Goal: Task Accomplishment & Management: Use online tool/utility

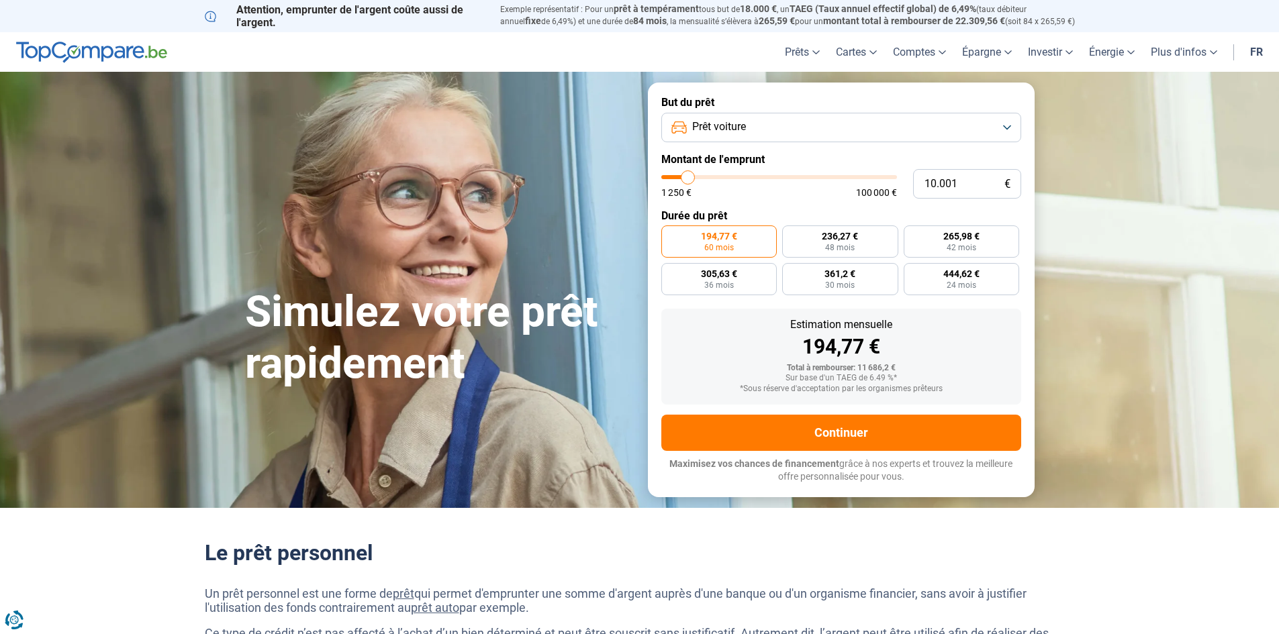
type input "8.250"
type input "8250"
type input "8.500"
type input "8500"
type input "9.000"
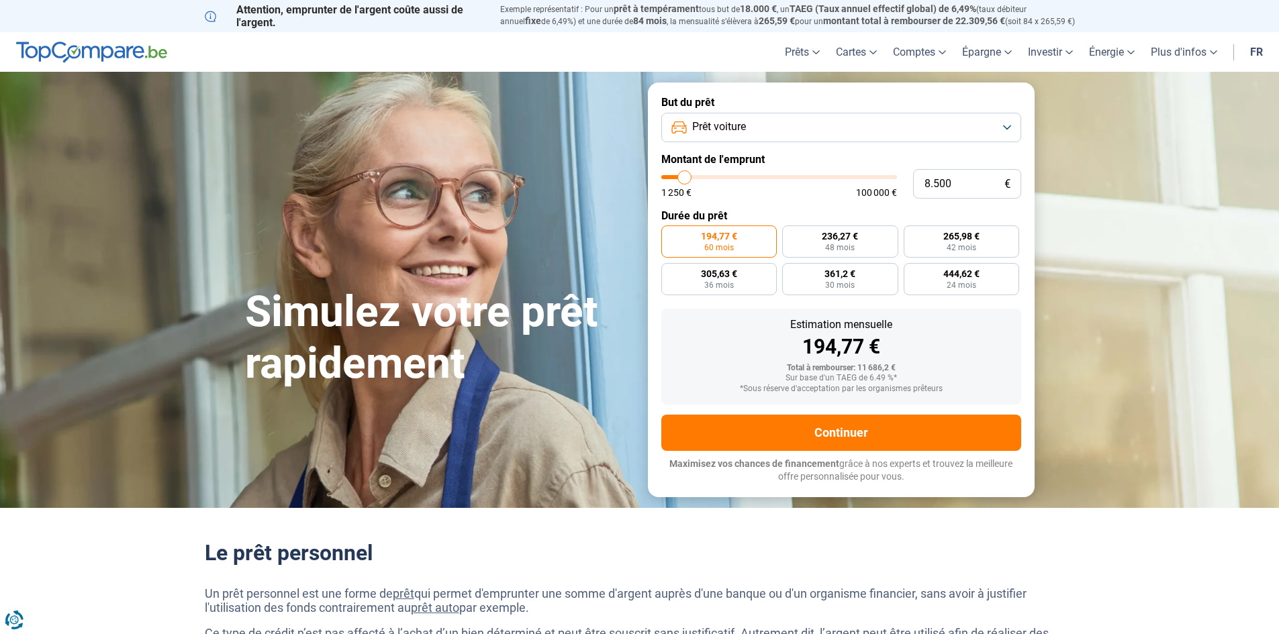
type input "9000"
type input "9.500"
type input "9500"
type input "10.000"
type input "10000"
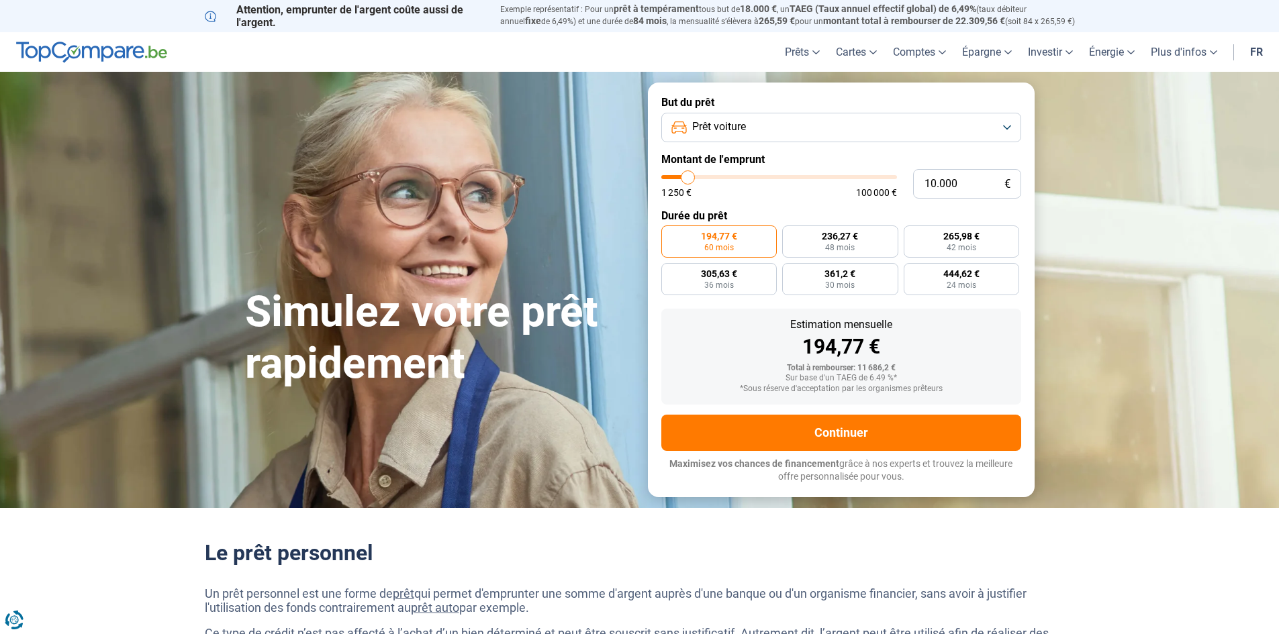
type input "10.500"
type input "10500"
type input "11.750"
type input "11750"
type input "12.500"
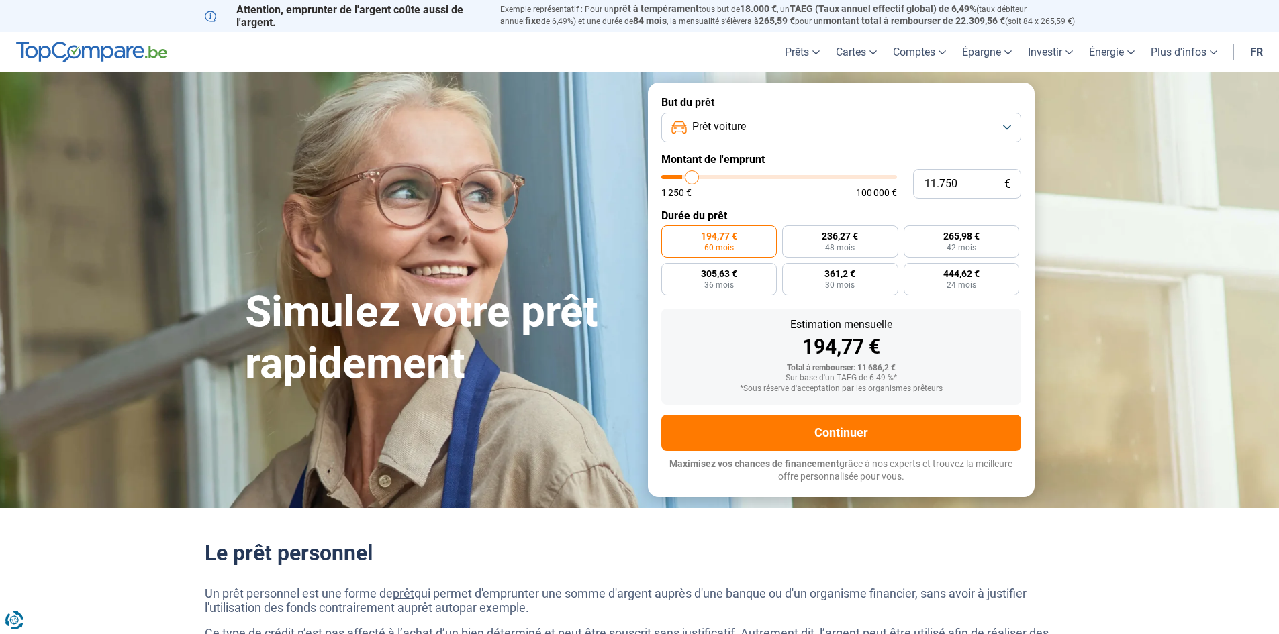
type input "12500"
type input "13.500"
type input "13500"
type input "15.500"
type input "15500"
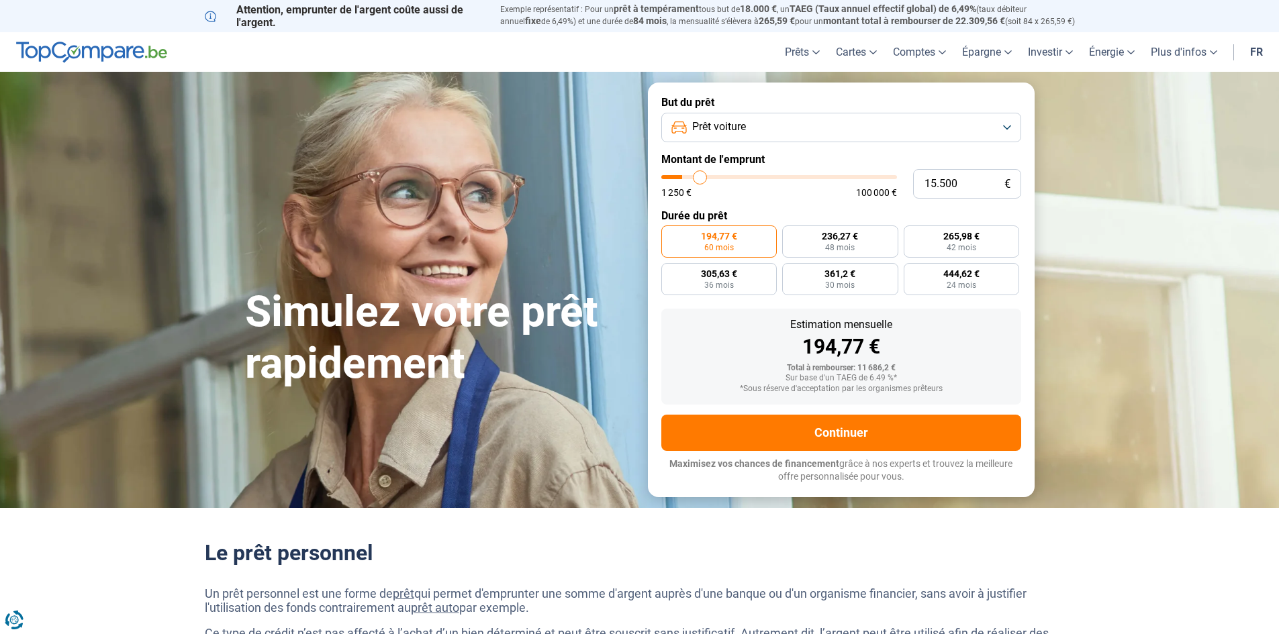
type input "17.000"
type input "17000"
type input "18.750"
type input "18750"
type input "20.250"
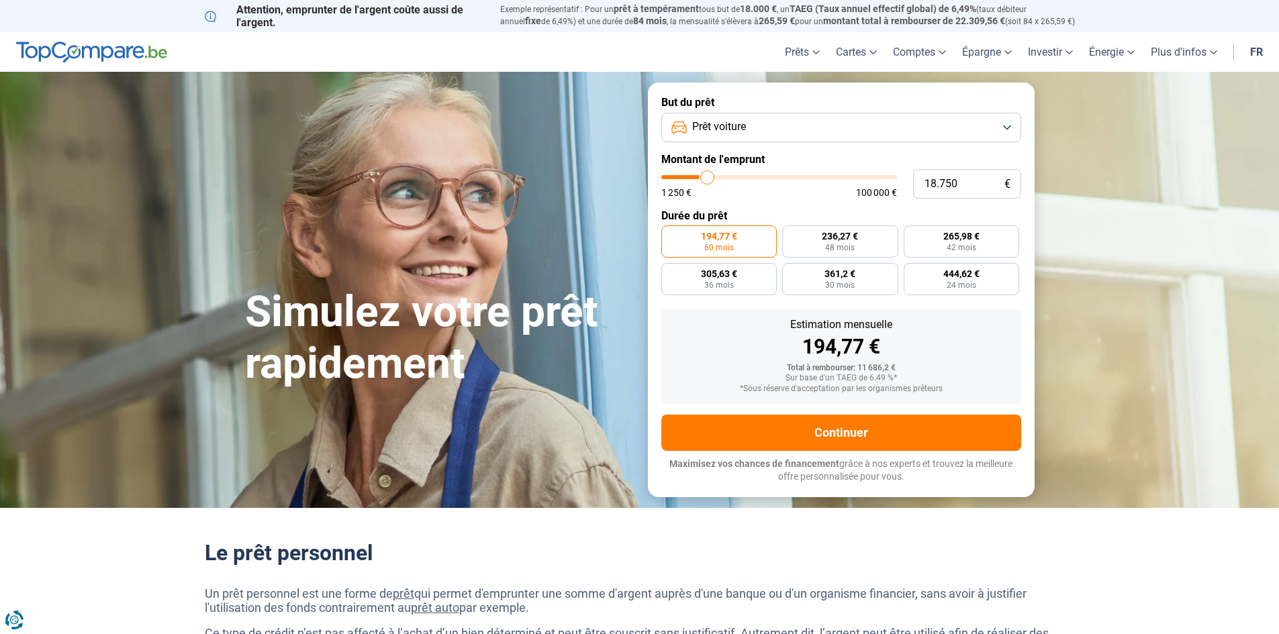
type input "20250"
type input "21.500"
type input "21500"
type input "22.250"
type input "22250"
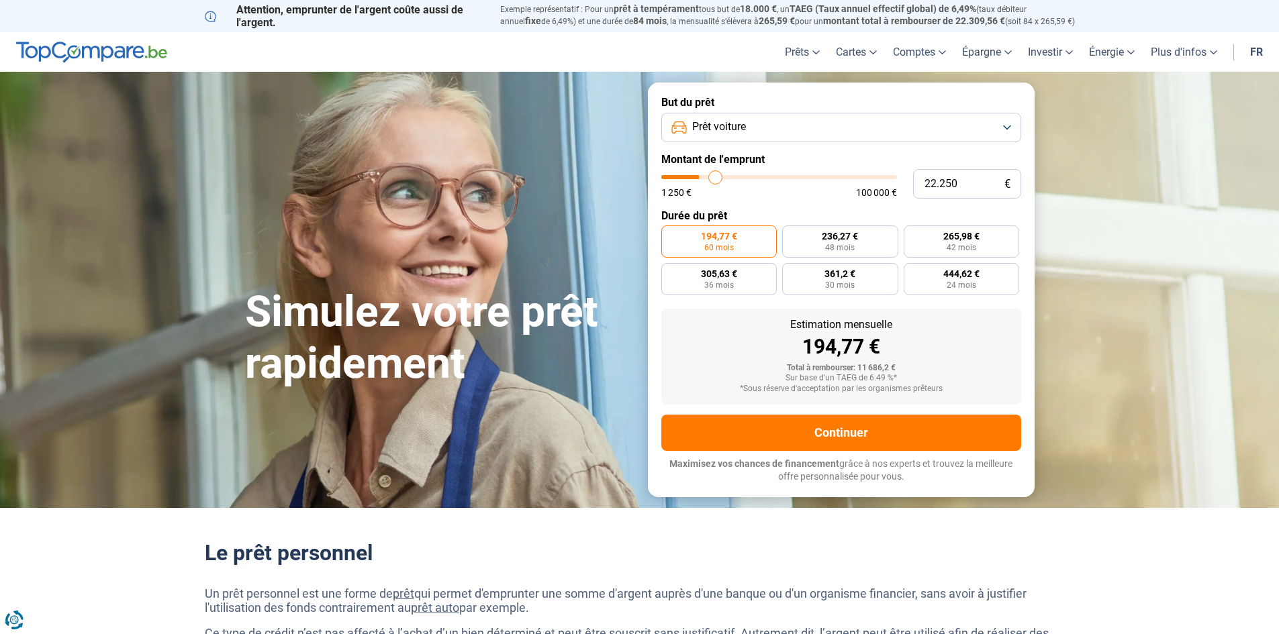
type input "23.750"
type input "23750"
type input "25.750"
type input "25750"
type input "27.250"
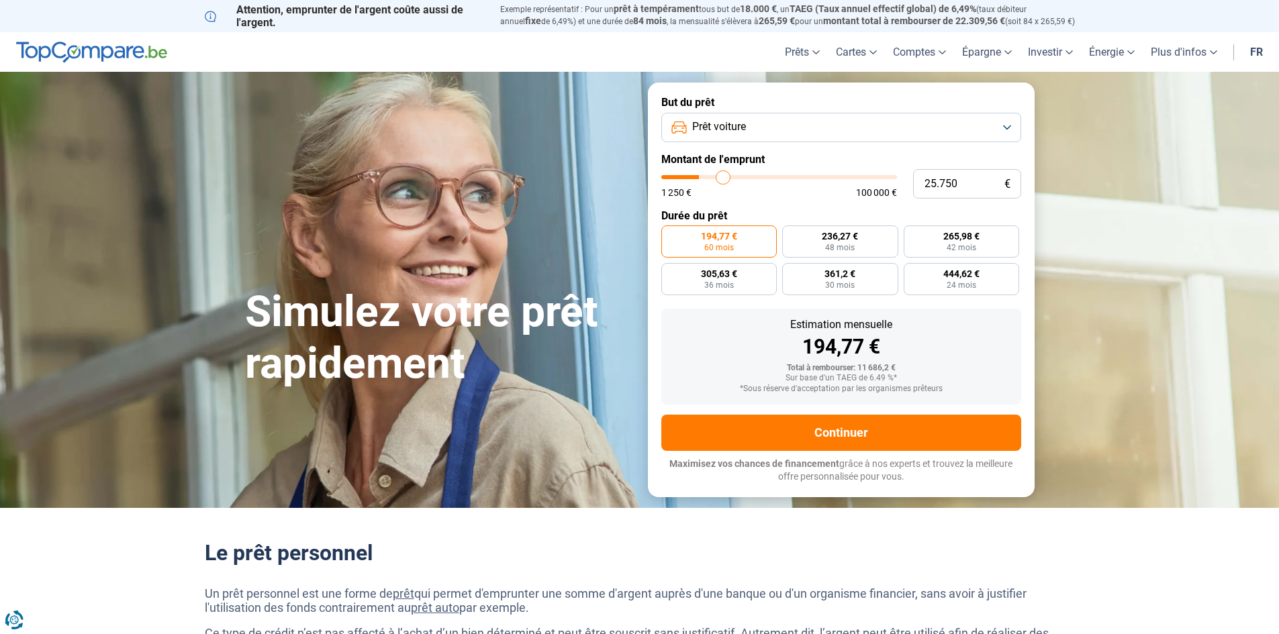
type input "27250"
type input "28.000"
type input "28000"
type input "28.250"
type input "28250"
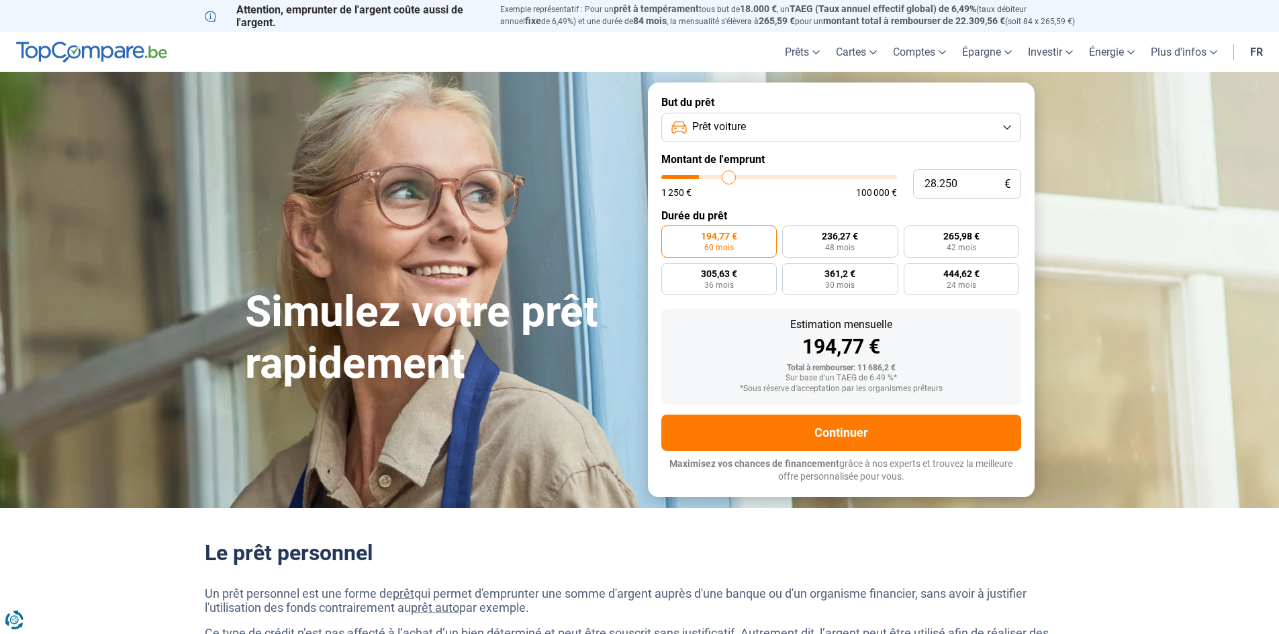
type input "28.750"
type input "28750"
type input "29.750"
type input "29750"
type input "33.250"
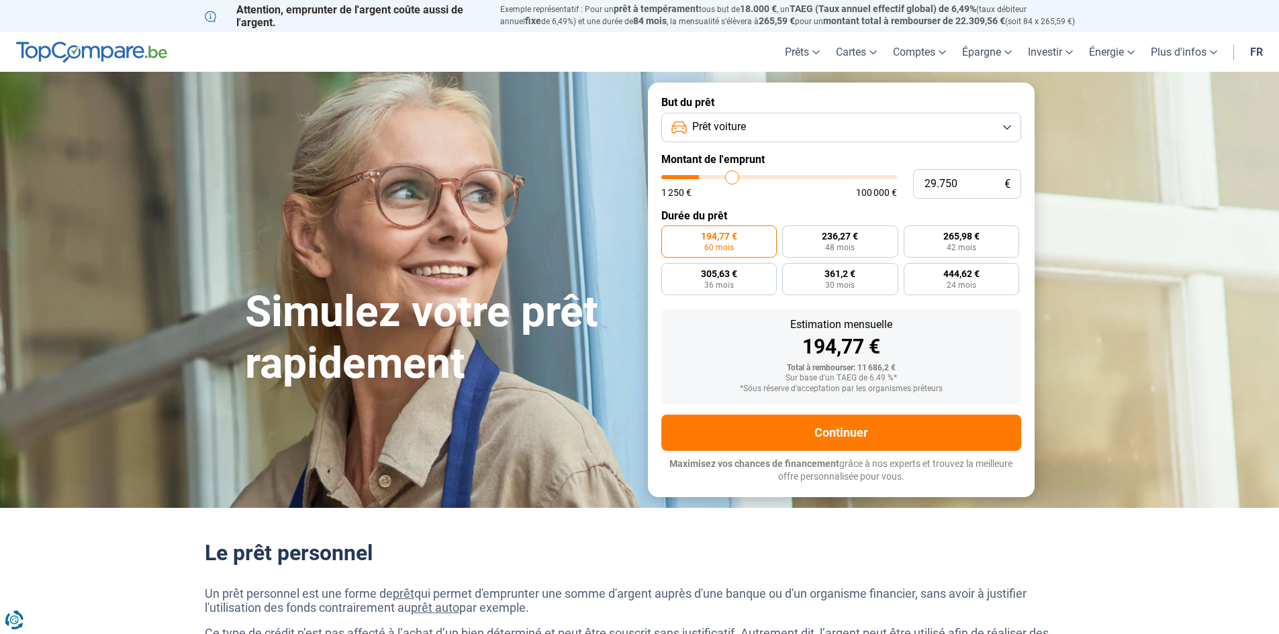
type input "33250"
type input "38.000"
type input "38000"
type input "43.000"
type input "43000"
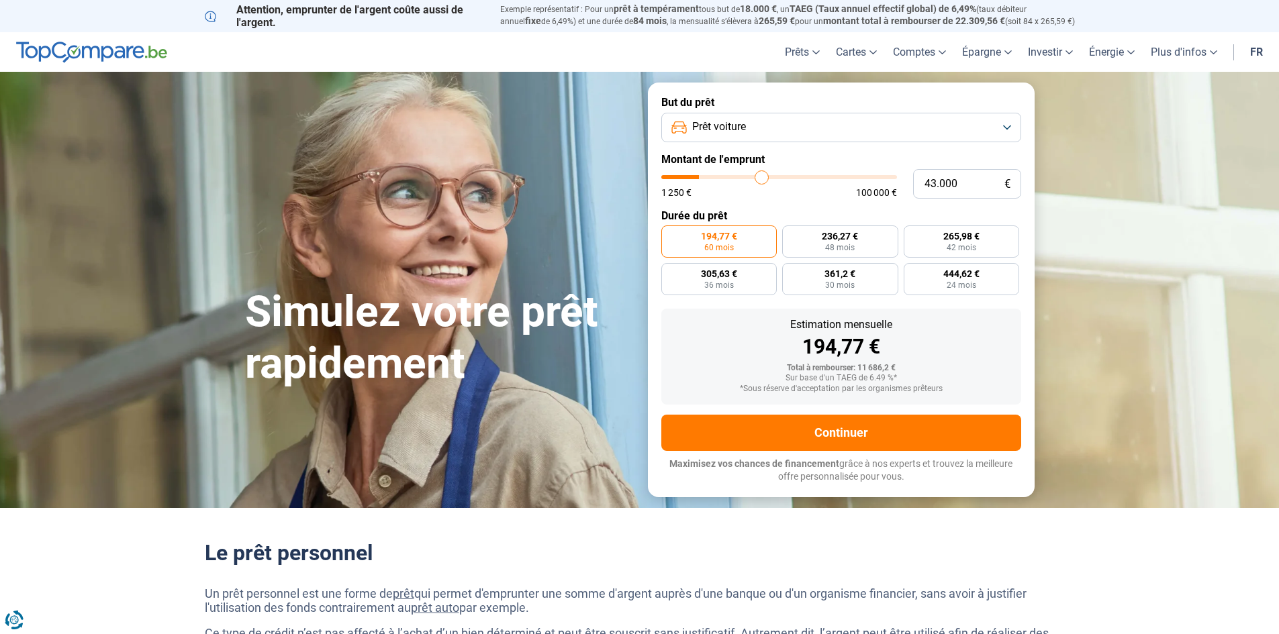
type input "46.000"
type input "46000"
type input "48.250"
type input "48250"
type input "48.500"
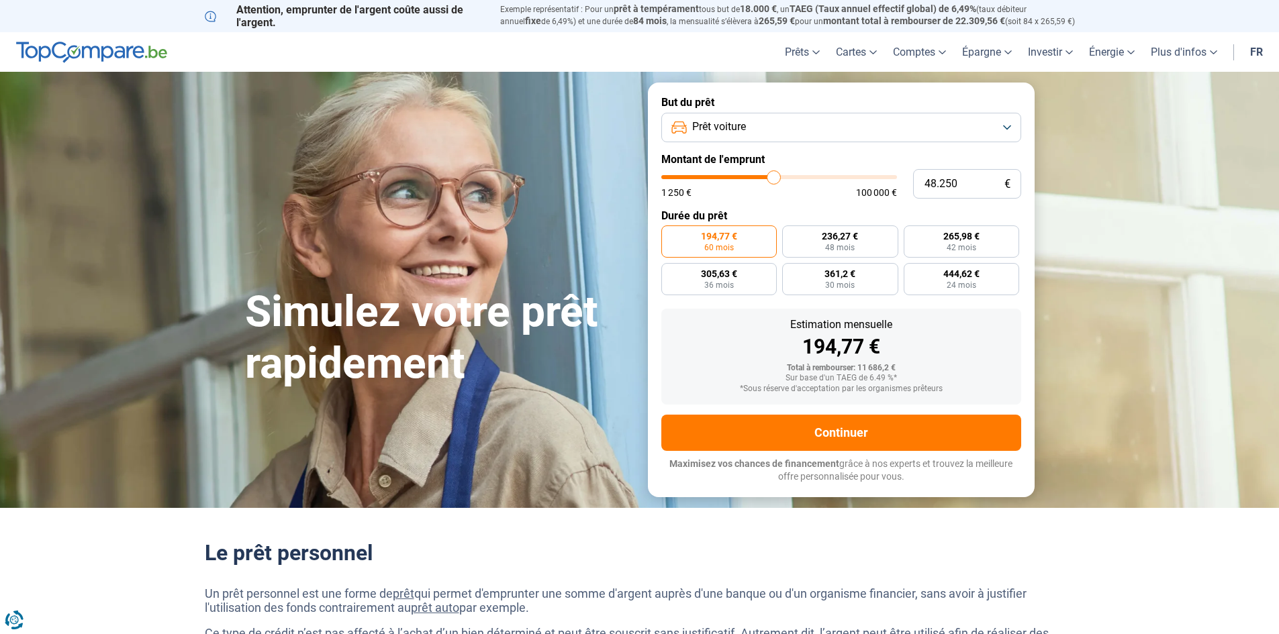
type input "48500"
type input "48.250"
type input "48250"
type input "48.000"
type input "48000"
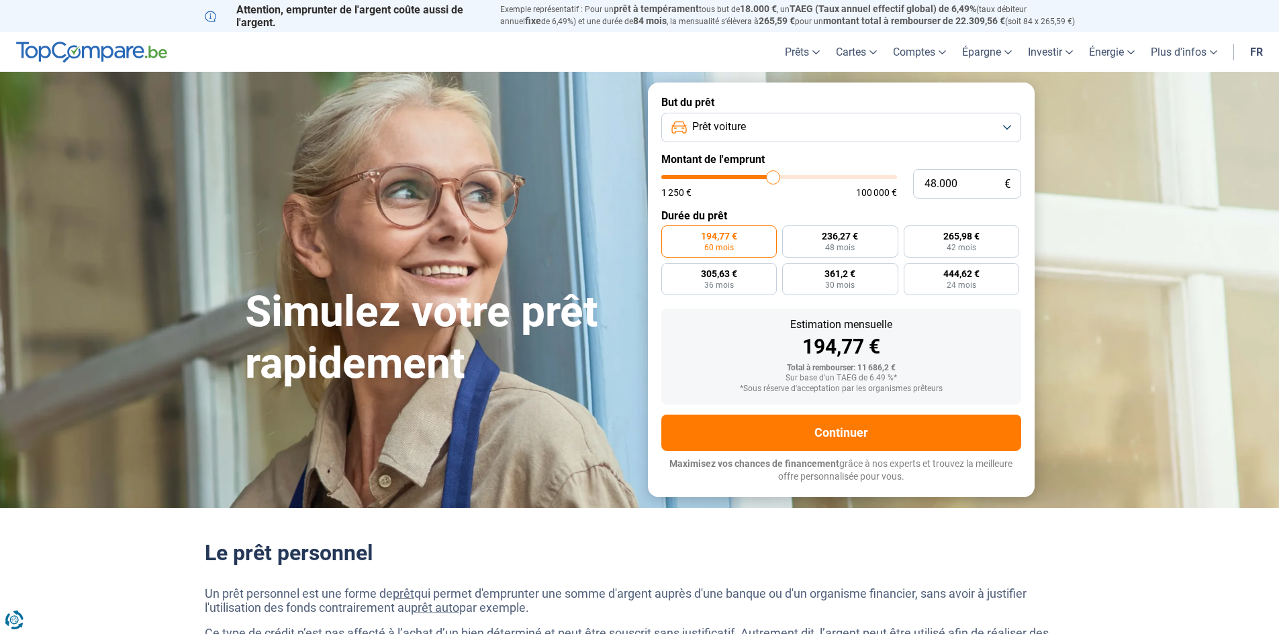
type input "47.000"
type input "47000"
type input "46.000"
type input "46000"
type input "45.750"
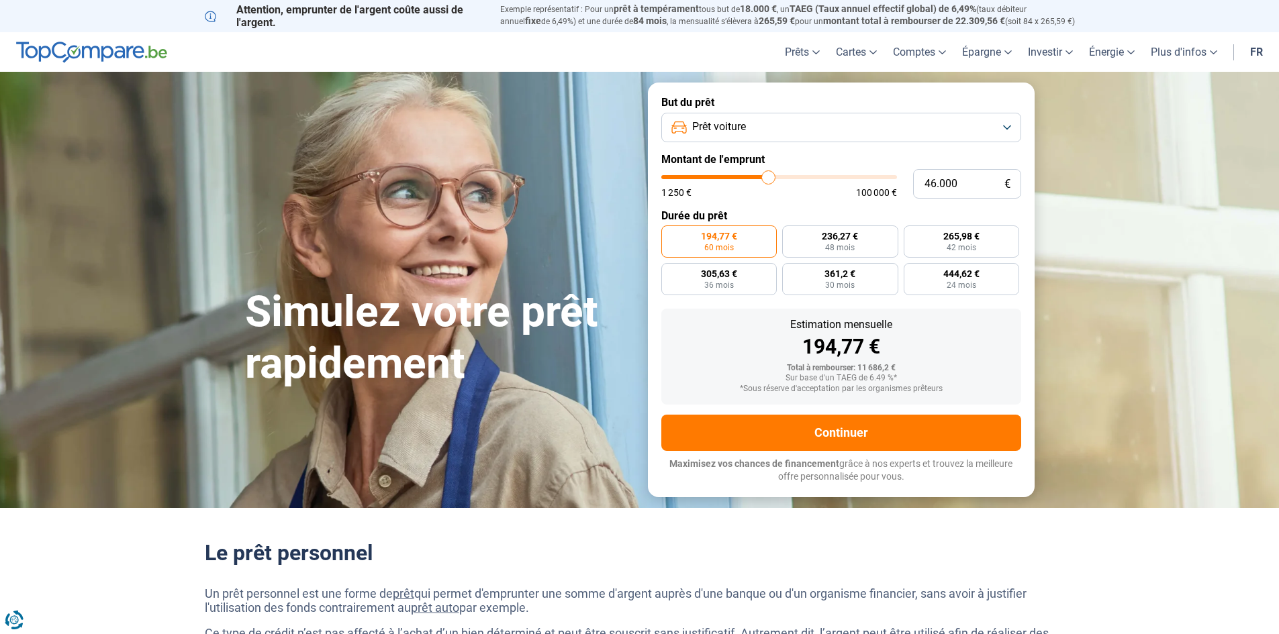
type input "45750"
type input "45.500"
type input "45500"
type input "45.250"
type input "45250"
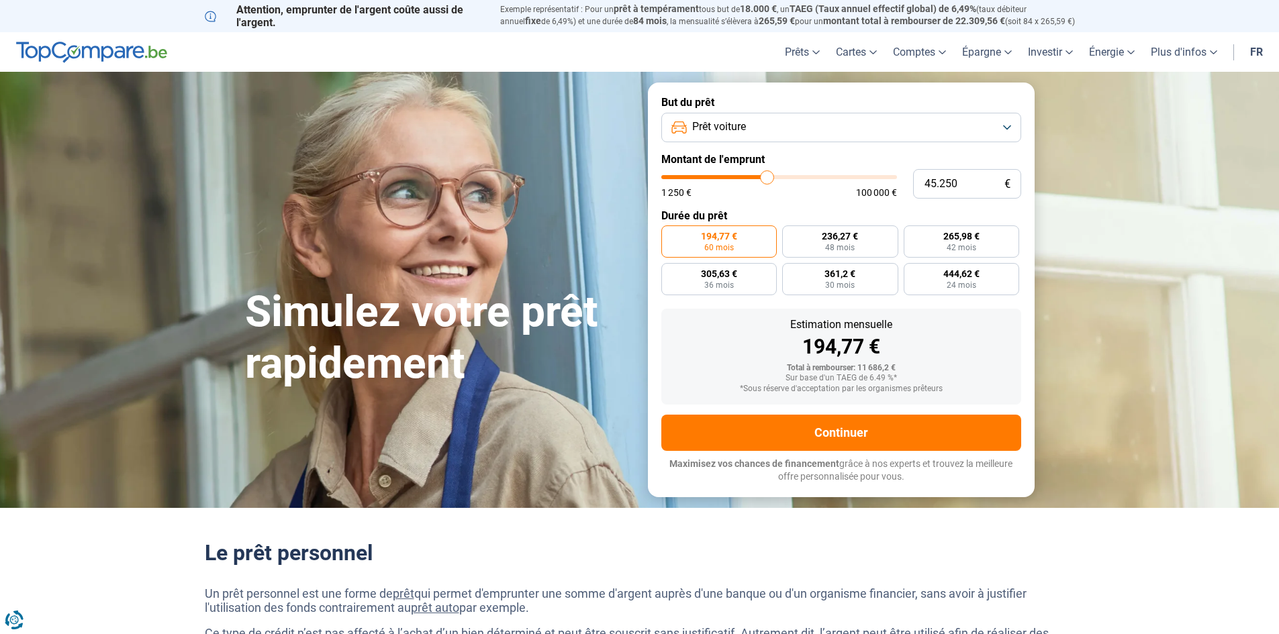
type input "45.000"
type input "45000"
type input "44.500"
type input "44500"
type input "44.250"
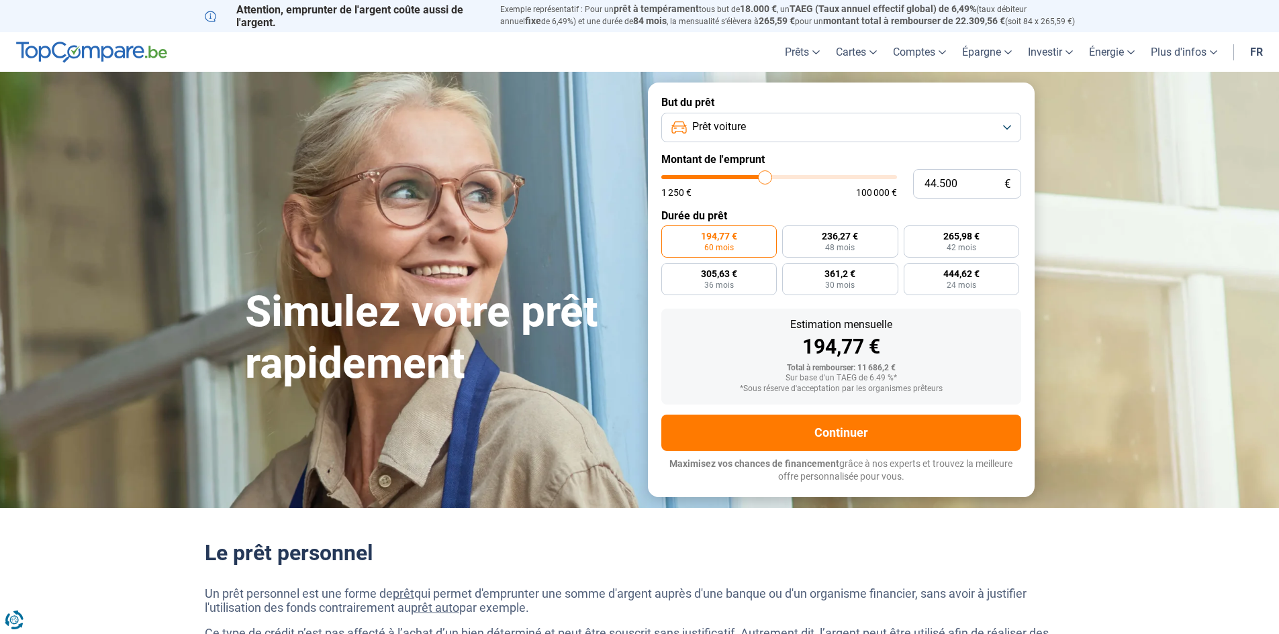
type input "44250"
type input "44.000"
type input "44000"
type input "43.750"
type input "43750"
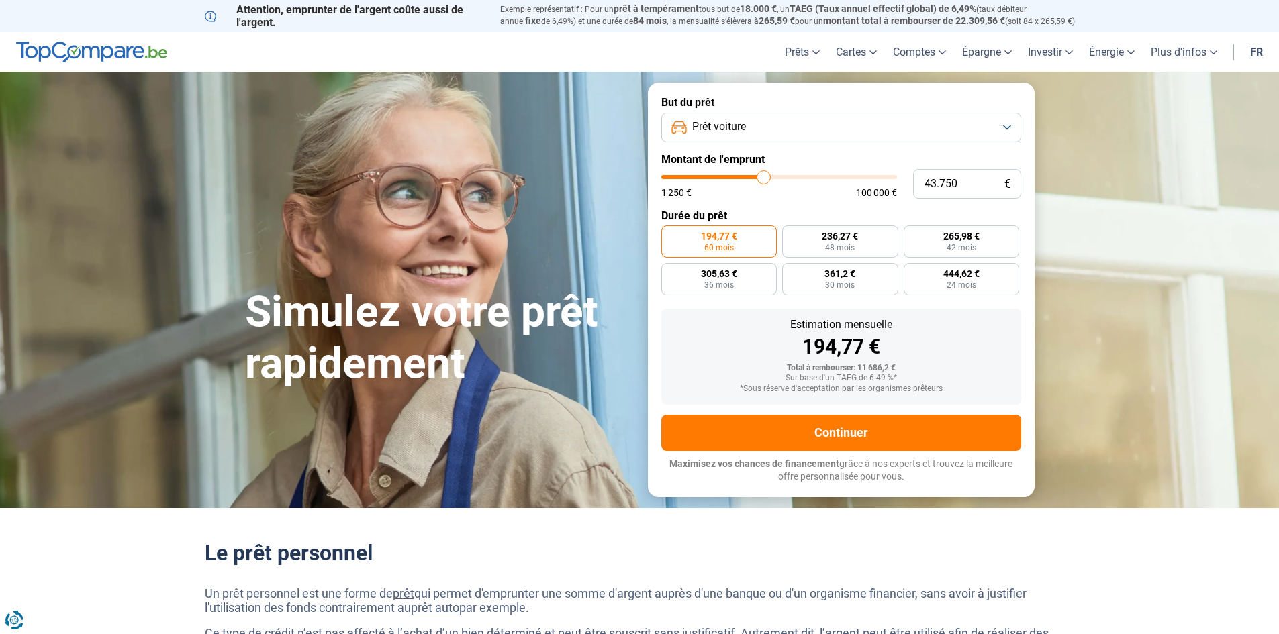
type input "43.500"
type input "43500"
type input "42.750"
type input "42750"
type input "42.500"
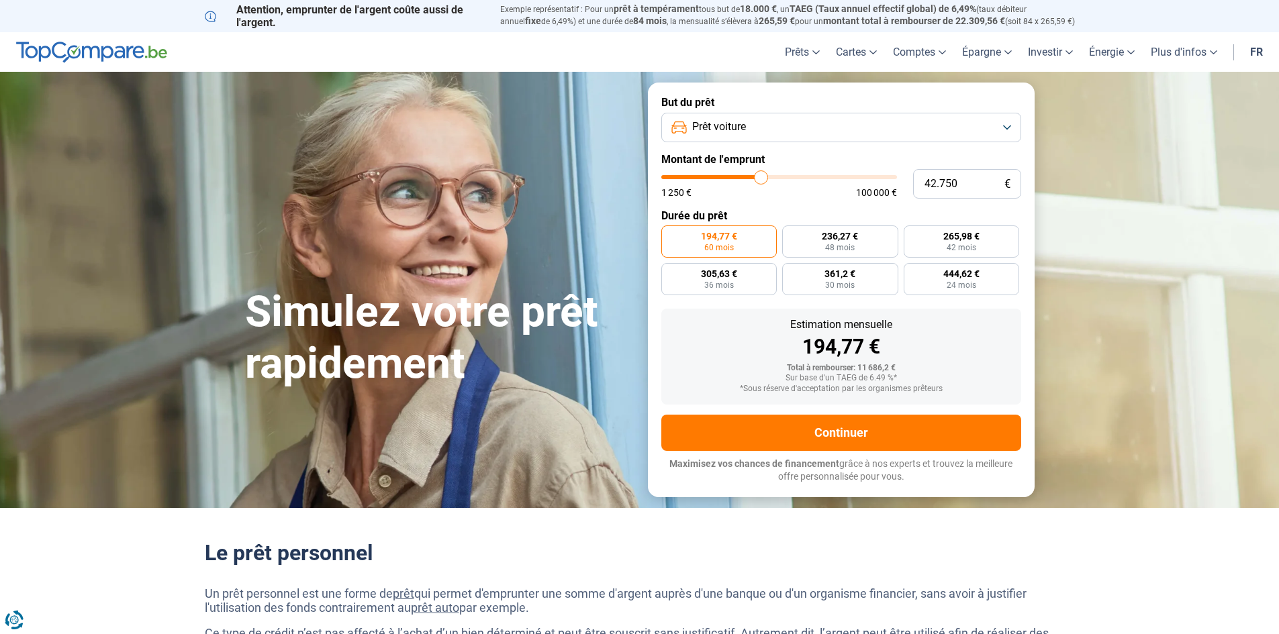
type input "42500"
type input "42.250"
type input "42250"
type input "42.000"
type input "42000"
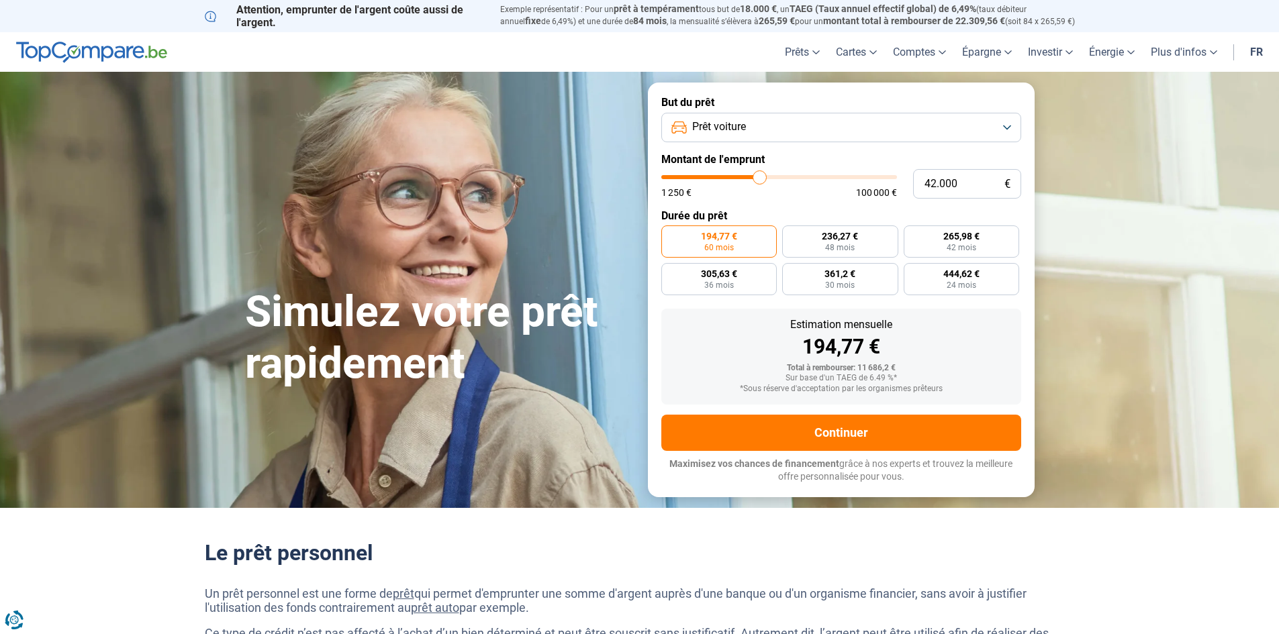
type input "41.500"
type input "41500"
type input "41.250"
type input "41250"
type input "41.000"
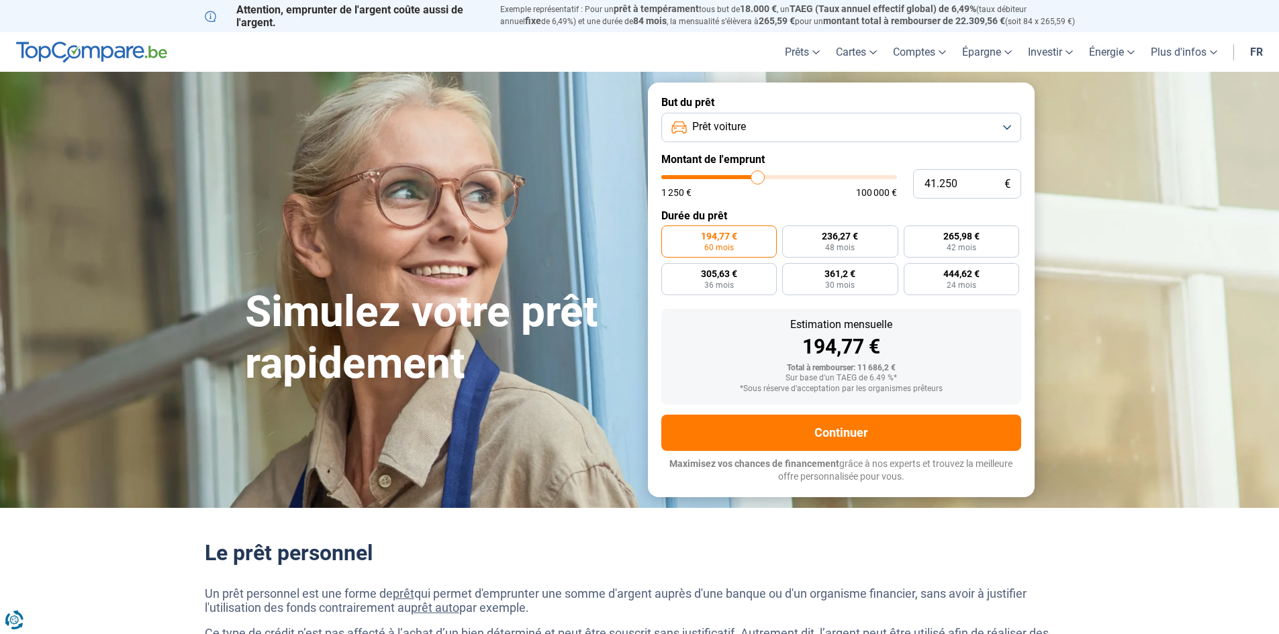
type input "41000"
type input "40.750"
type input "40750"
type input "40.250"
type input "40250"
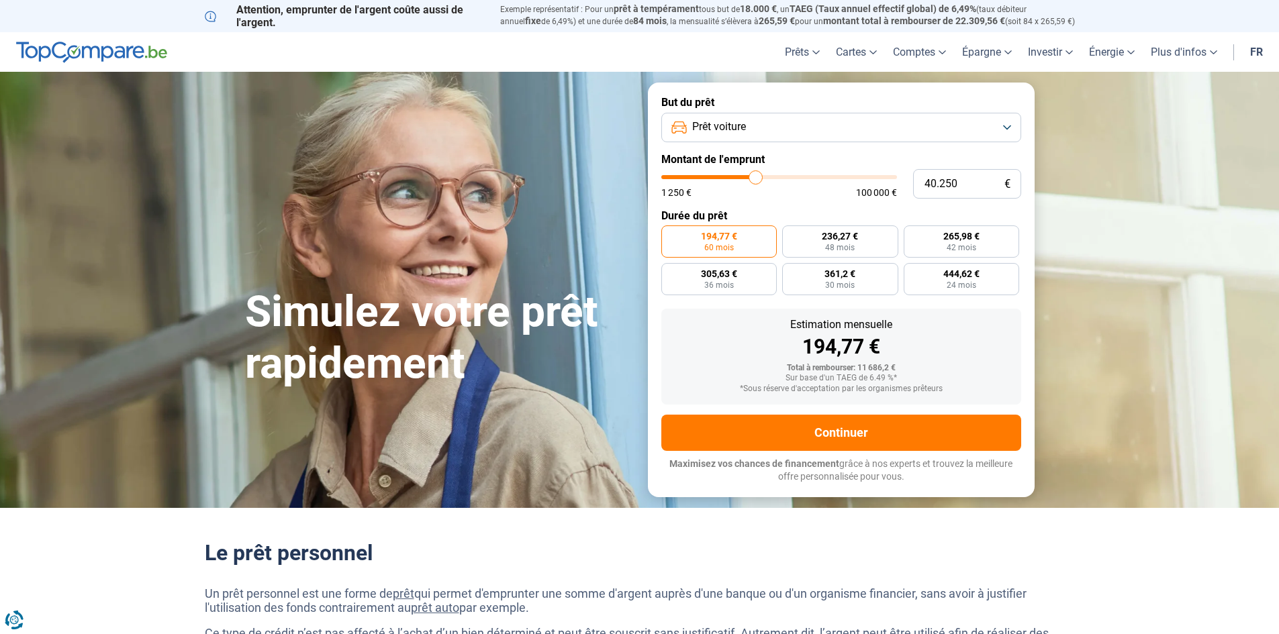
type input "40.000"
type input "40000"
type input "39.750"
type input "39750"
type input "39.500"
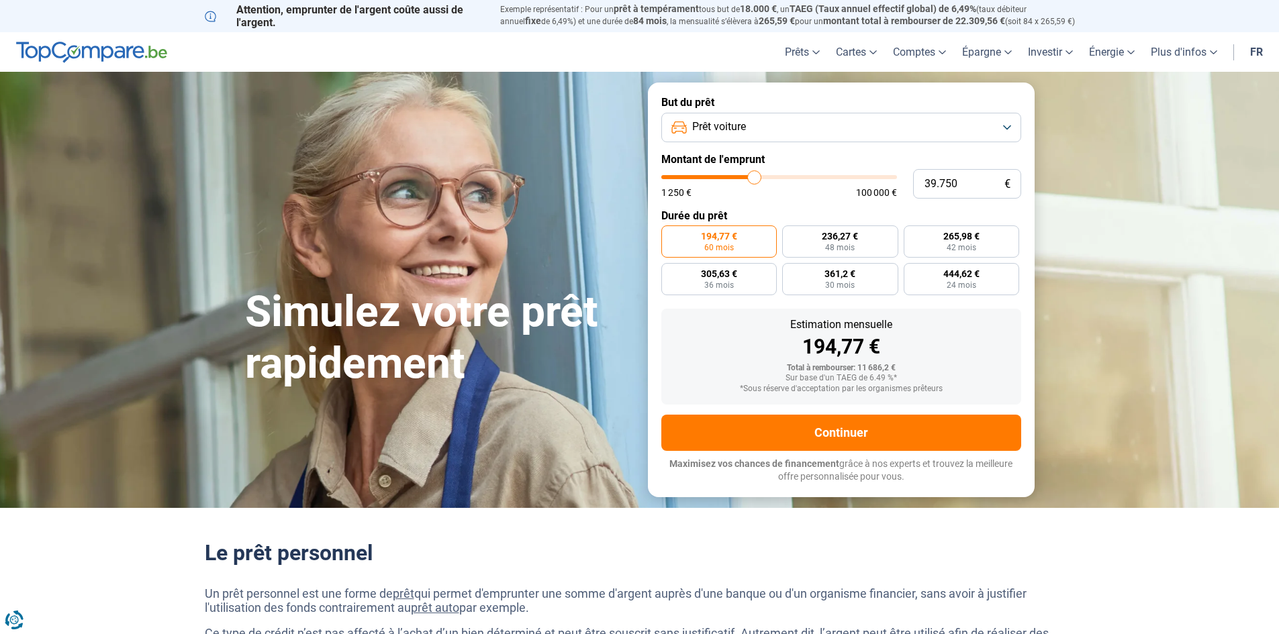
type input "39500"
type input "39.750"
type input "39750"
type input "40.000"
drag, startPoint x: 692, startPoint y: 176, endPoint x: 755, endPoint y: 181, distance: 63.3
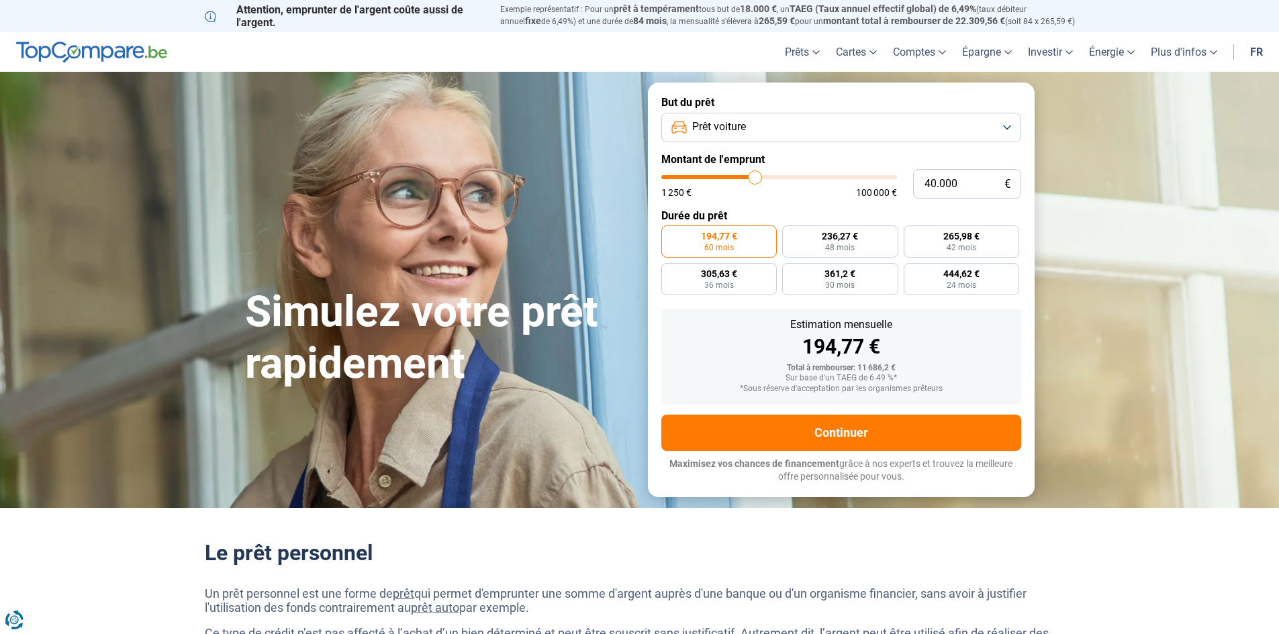
type input "40000"
click at [755, 179] on input "range" at bounding box center [779, 177] width 236 height 4
radio input "false"
type input "39.500"
type input "39500"
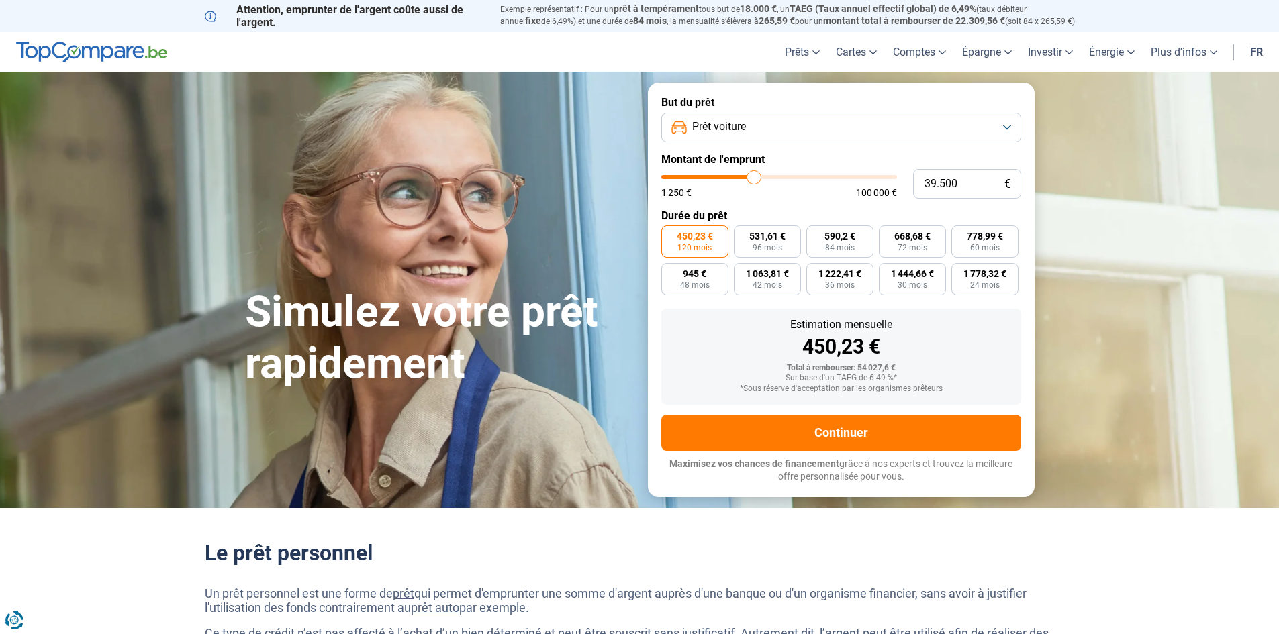
type input "39.250"
type input "39250"
type input "38.750"
type input "38750"
type input "38.500"
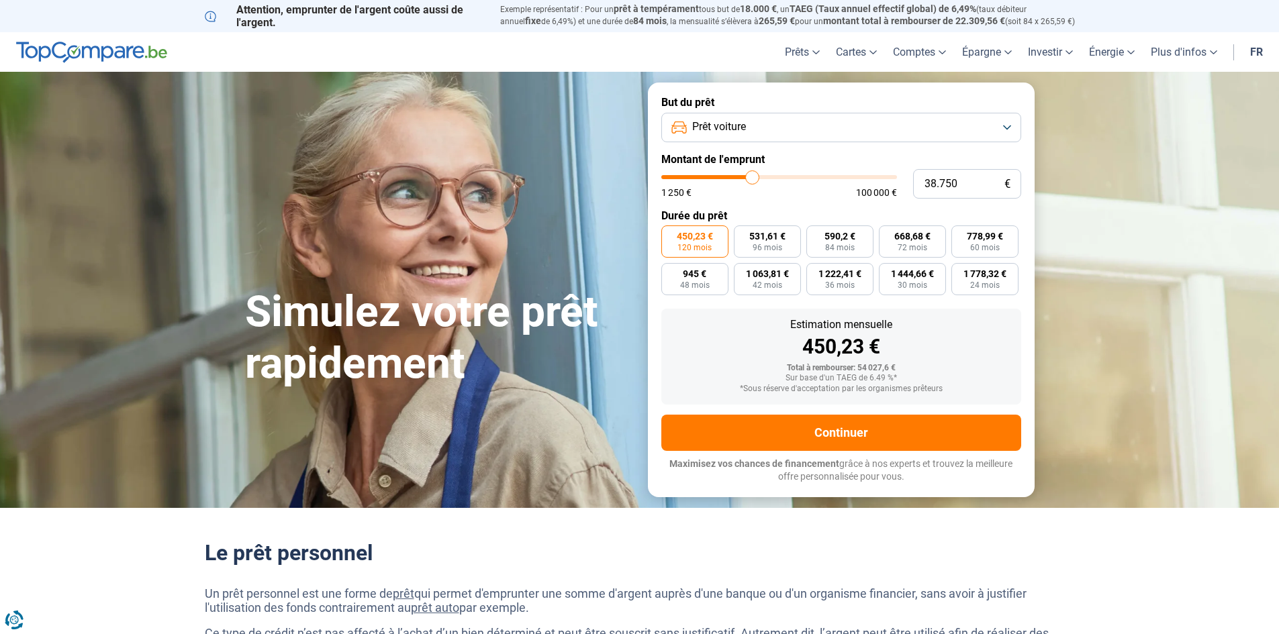
type input "38500"
type input "38.250"
type input "38250"
type input "37.750"
type input "37750"
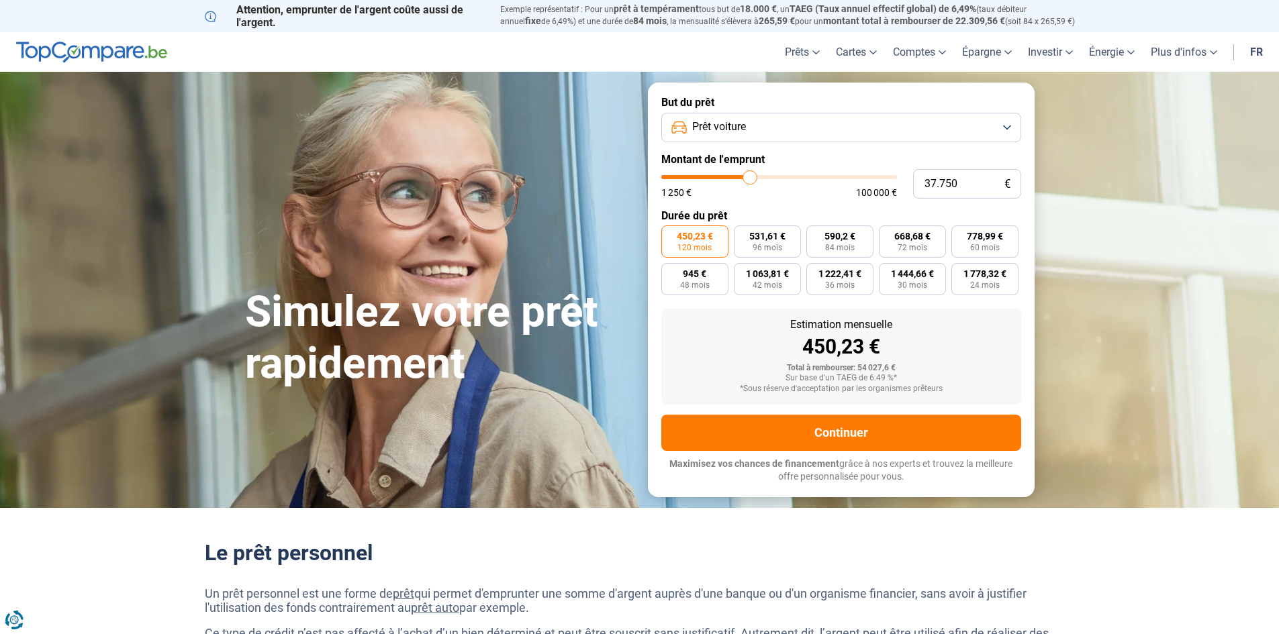
type input "37.250"
type input "37250"
type input "37.000"
type input "37000"
type input "36.750"
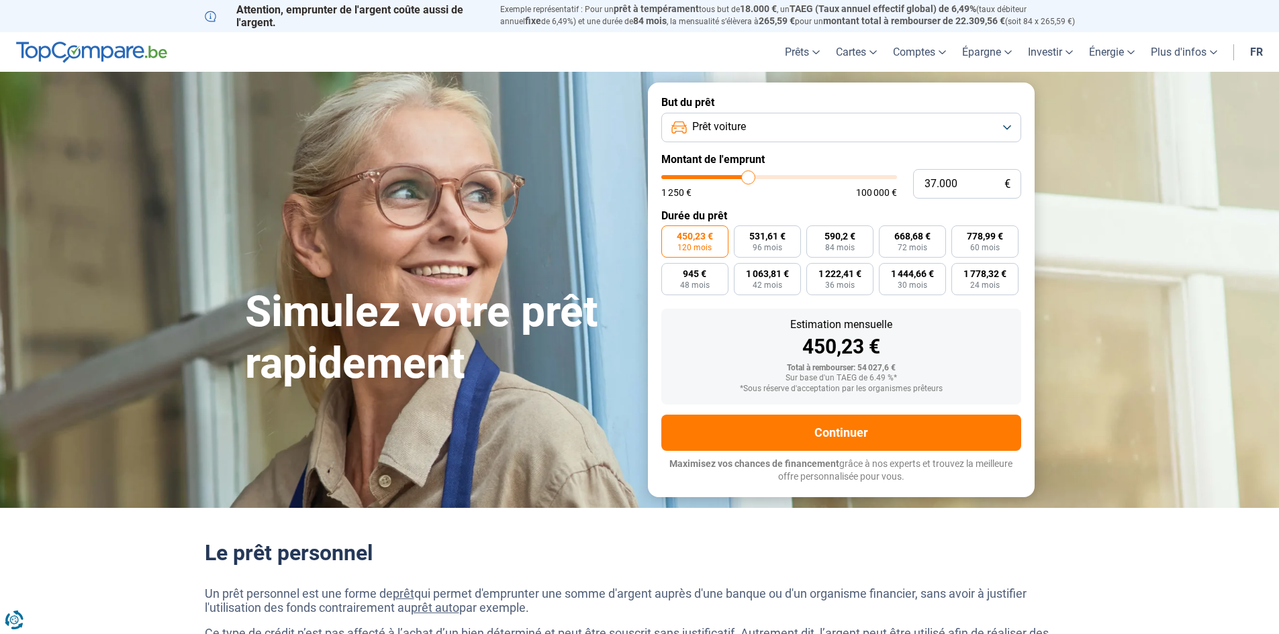
type input "36750"
type input "36.500"
type input "36500"
type input "36.250"
type input "36250"
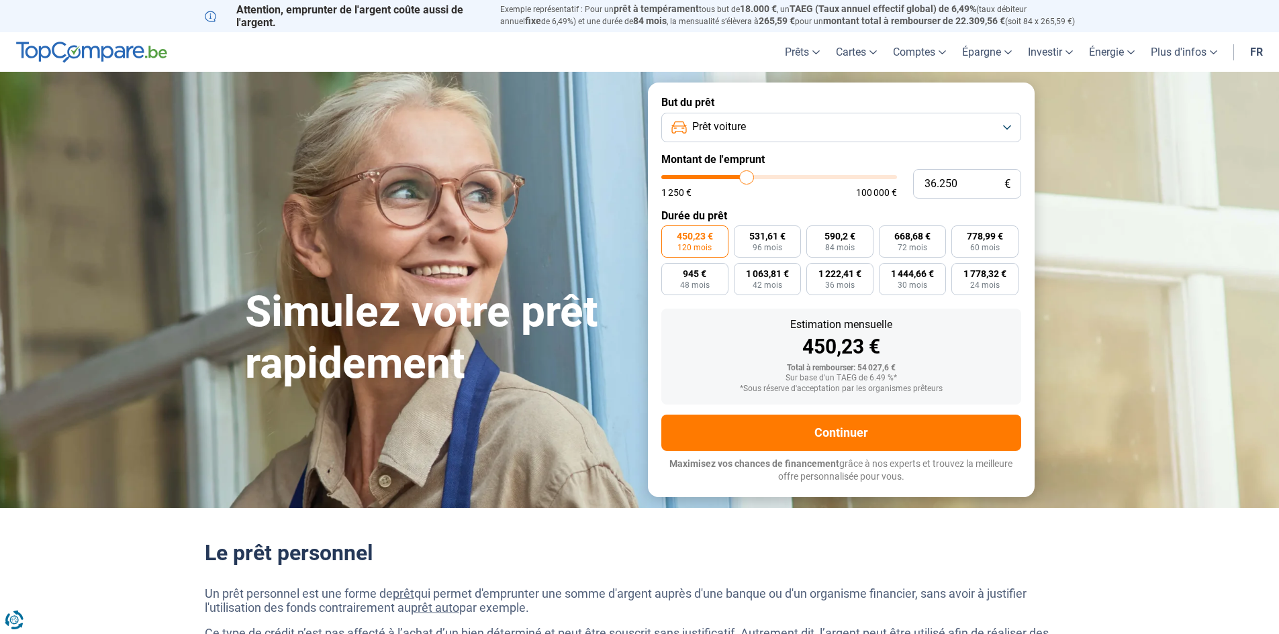
type input "35.500"
type input "35500"
type input "35.250"
type input "35250"
type input "35.000"
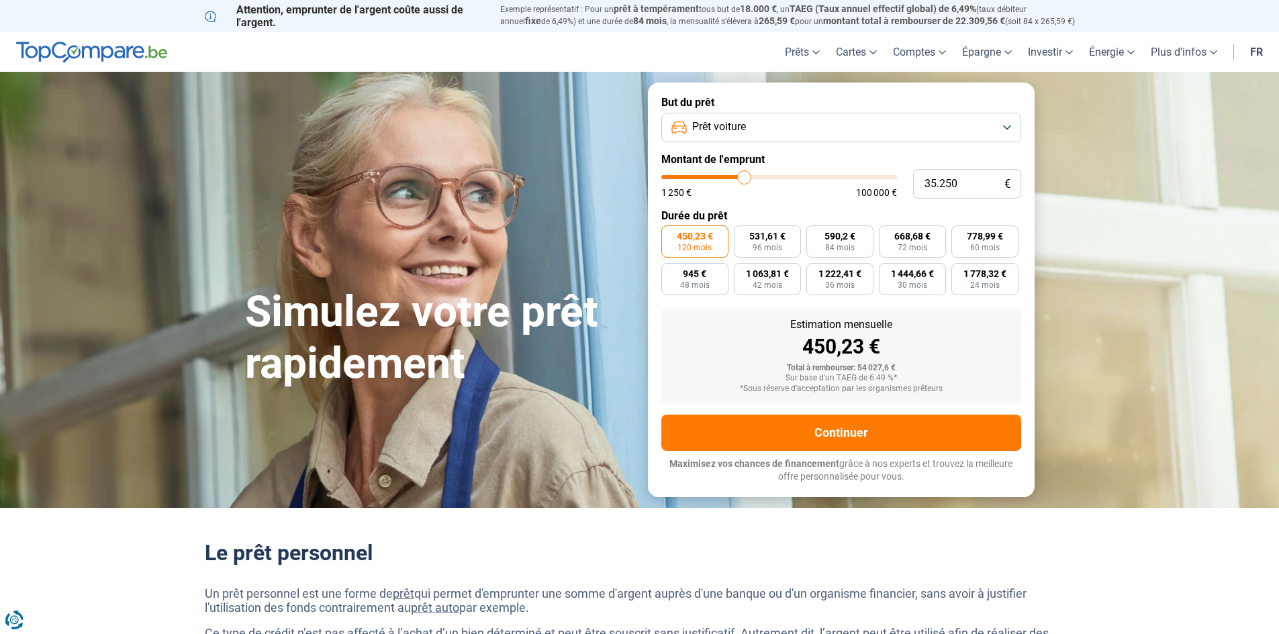
type input "35000"
type input "34.250"
type input "34250"
type input "34.000"
type input "34000"
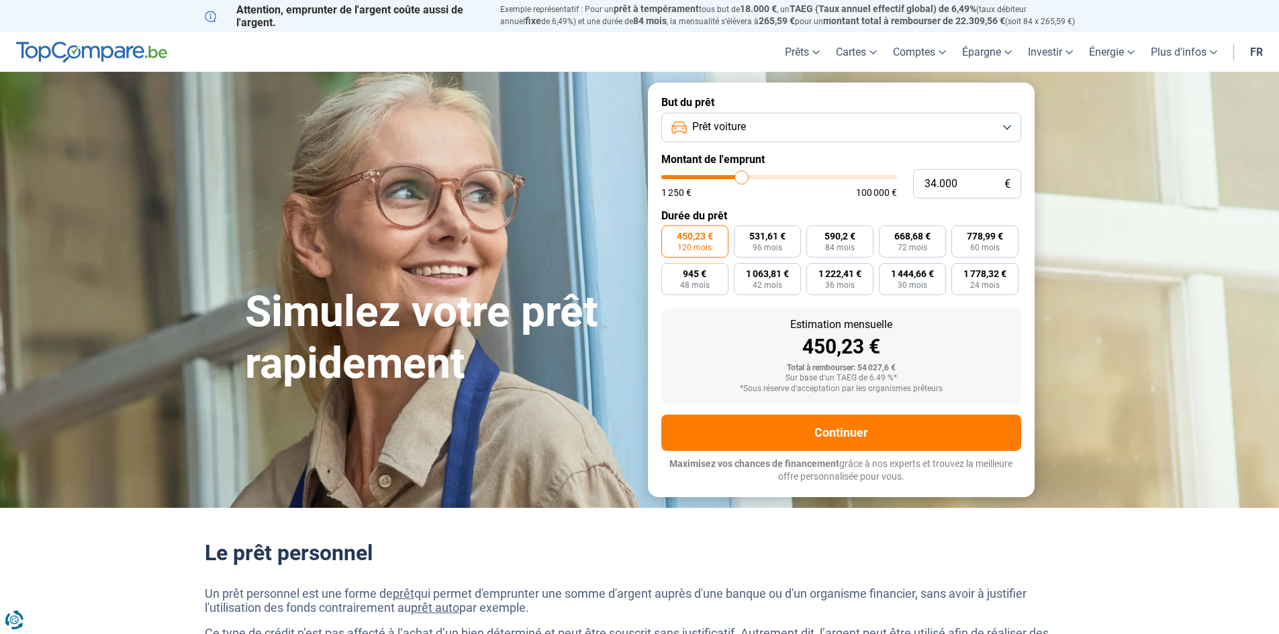
type input "33.750"
type input "33750"
type input "33.500"
type input "33500"
type input "33.250"
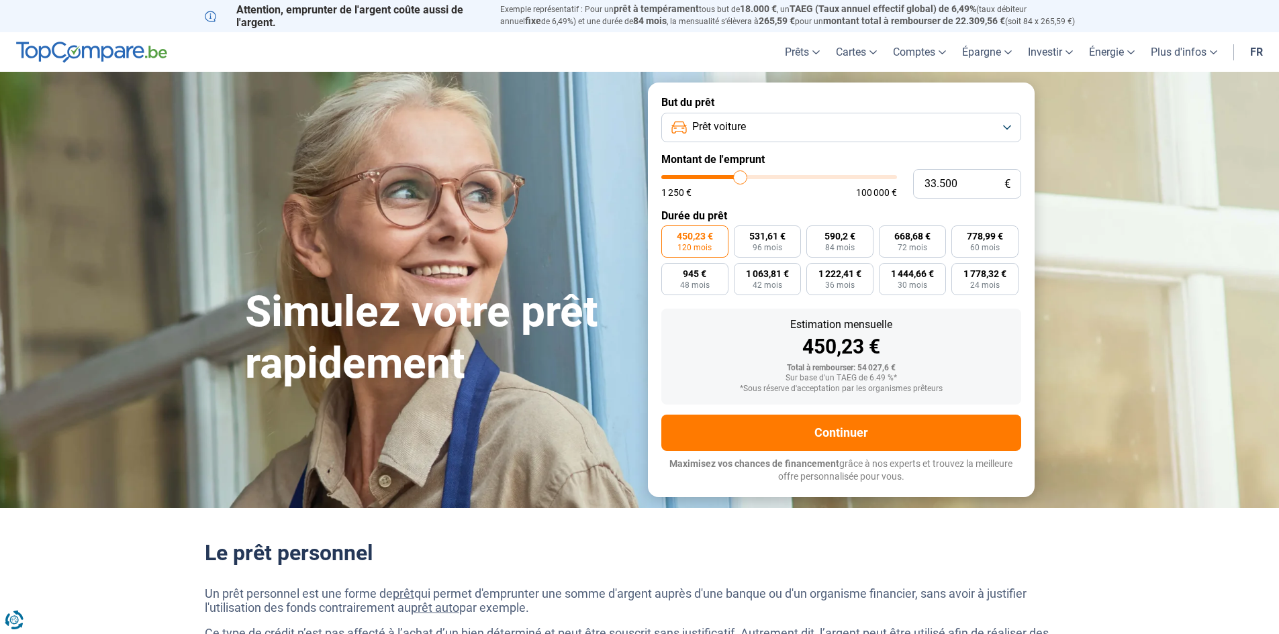
type input "33250"
type input "32.750"
type input "32750"
type input "33.250"
type input "33250"
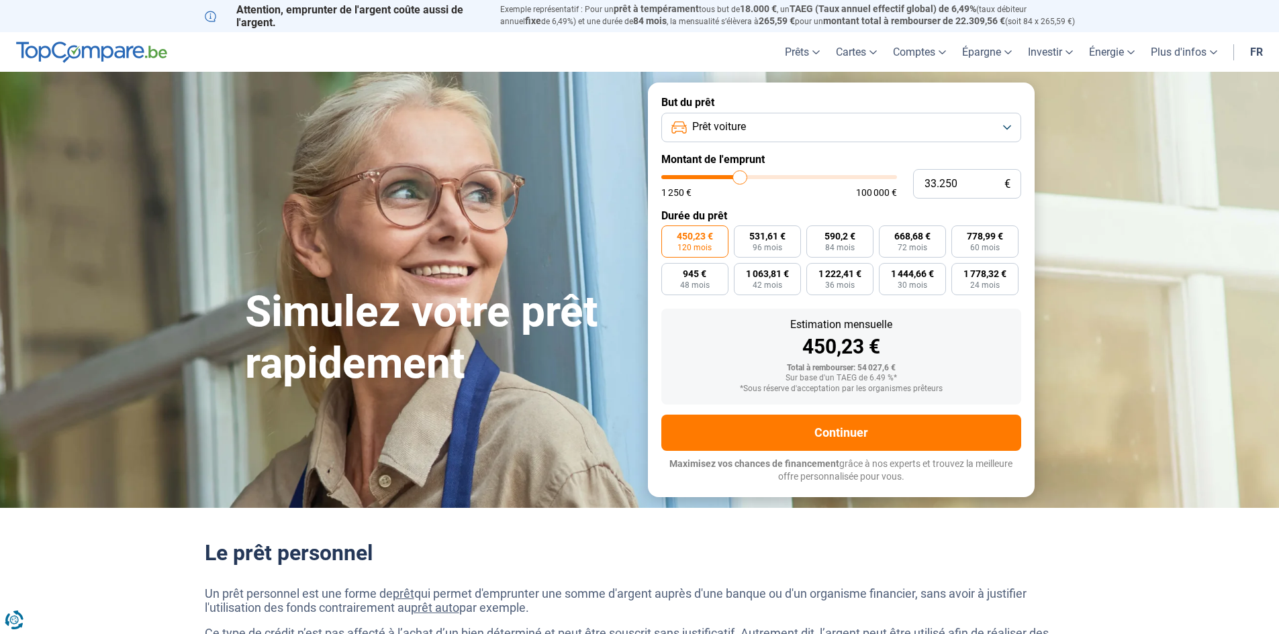
type input "33.500"
type input "33500"
type input "33.750"
type input "33750"
type input "34.000"
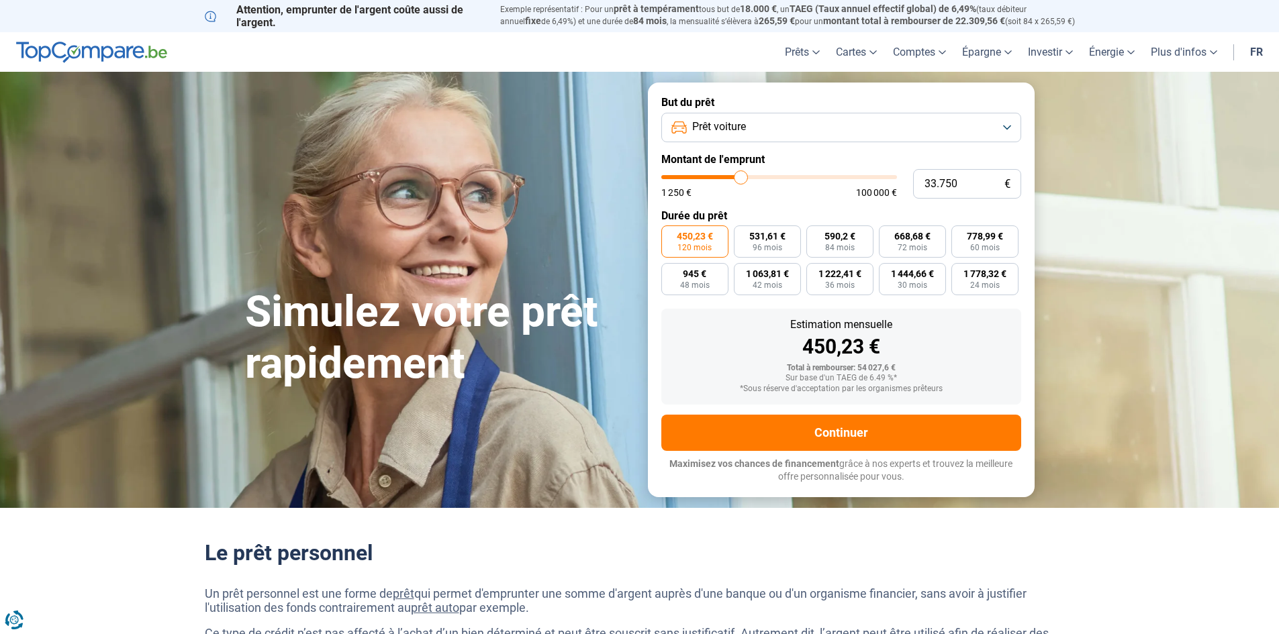
type input "34000"
type input "34.250"
type input "34250"
type input "34.750"
type input "34750"
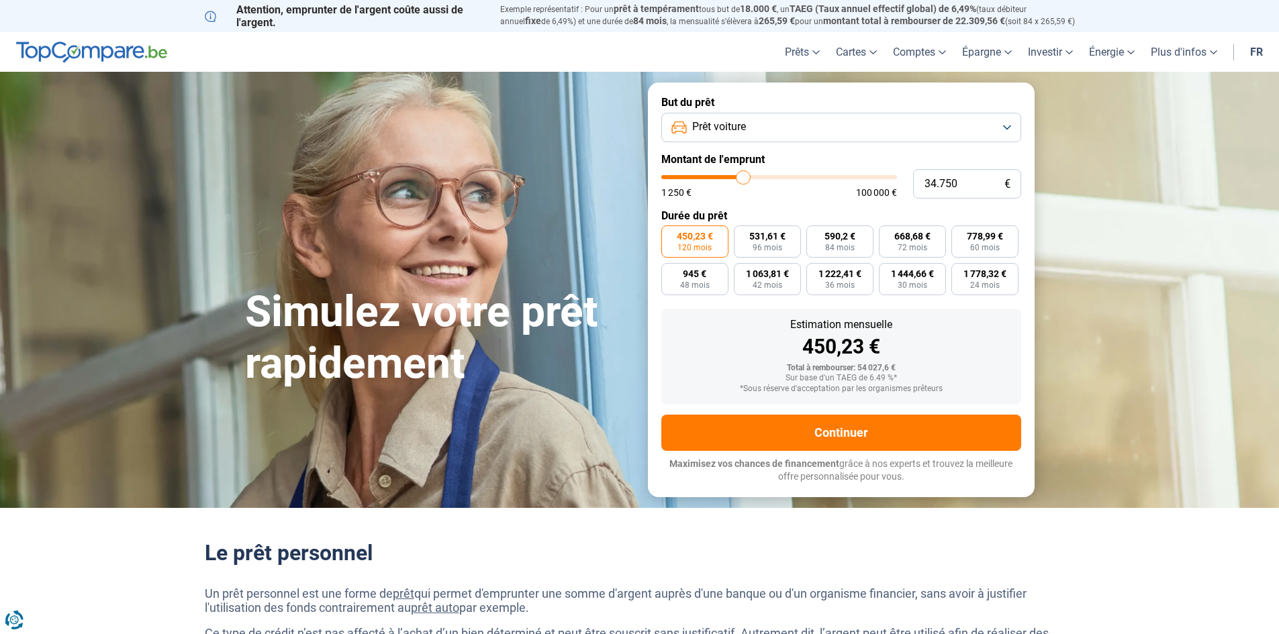
type input "35.000"
drag, startPoint x: 755, startPoint y: 180, endPoint x: 744, endPoint y: 181, distance: 10.8
type input "35000"
click at [744, 179] on input "range" at bounding box center [779, 177] width 236 height 4
